Goal: Information Seeking & Learning: Learn about a topic

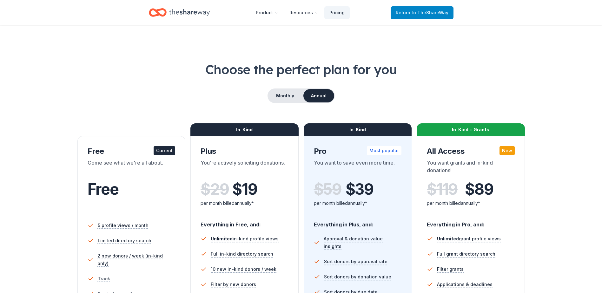
click at [422, 16] on link "Return to TheShareWay" at bounding box center [422, 12] width 63 height 13
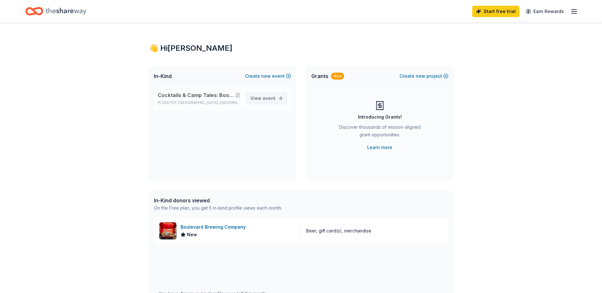
click at [277, 97] on link "View event" at bounding box center [266, 98] width 41 height 11
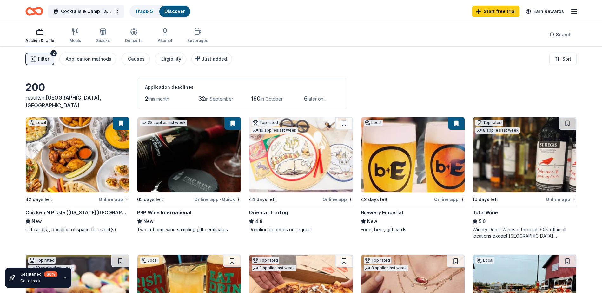
click at [404, 178] on img at bounding box center [412, 154] width 103 height 75
